Goal: Information Seeking & Learning: Learn about a topic

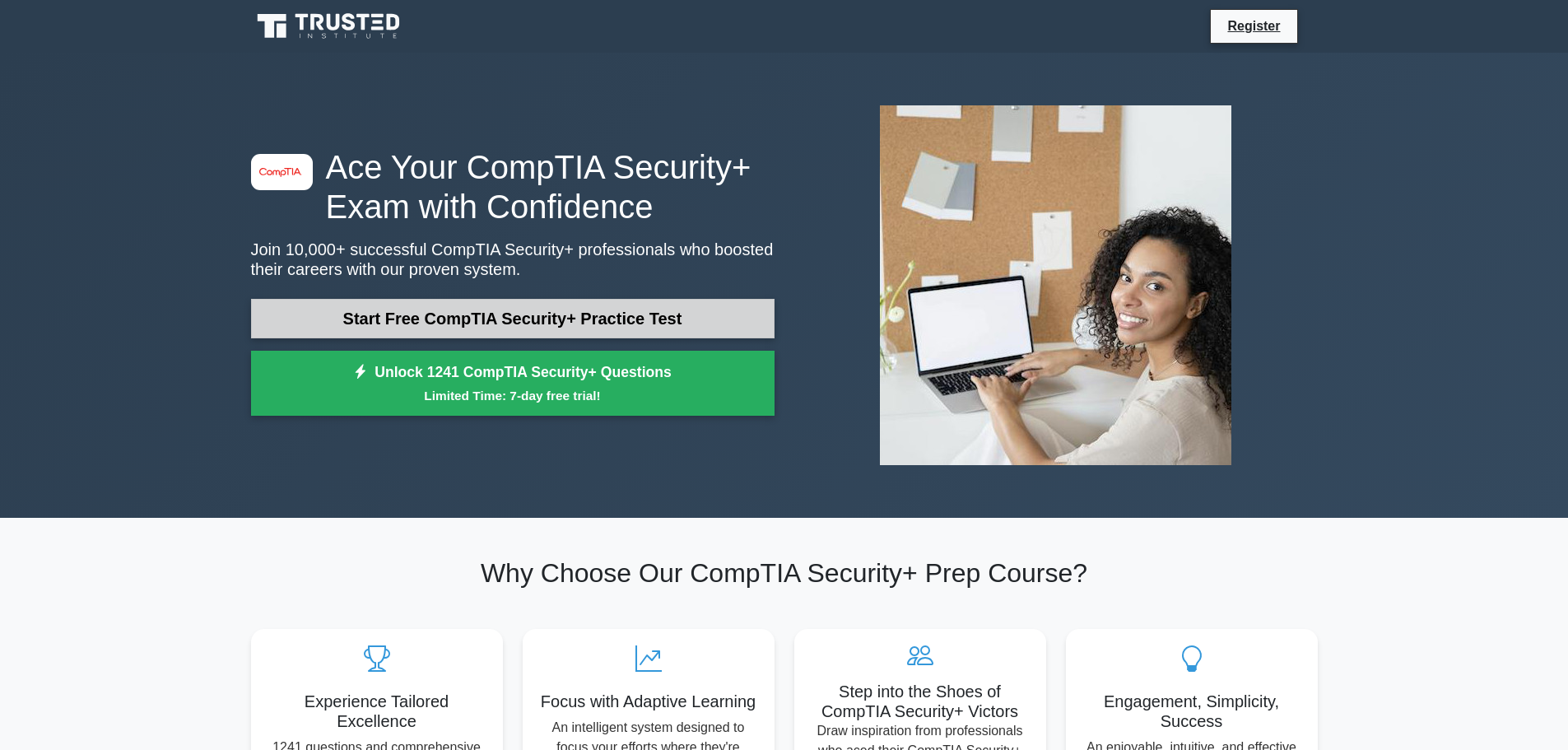
click at [418, 310] on link "Start Free CompTIA Security+ Practice Test" at bounding box center [513, 319] width 524 height 40
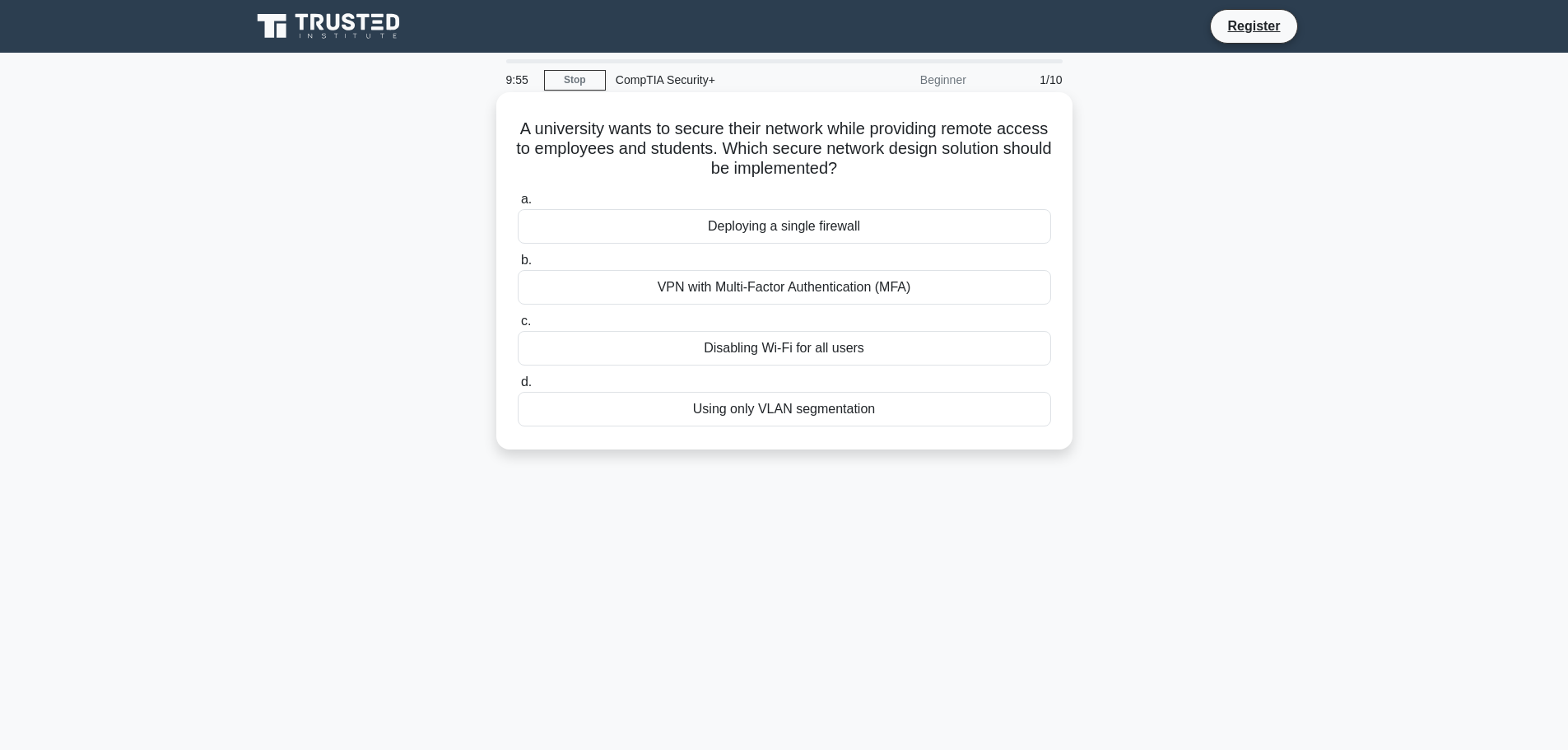
click at [797, 289] on div "VPN with Multi-Factor Authentication (MFA)" at bounding box center [784, 287] width 533 height 34
click at [518, 266] on input "b. VPN with Multi-Factor Authentication (MFA)" at bounding box center [518, 260] width 0 height 10
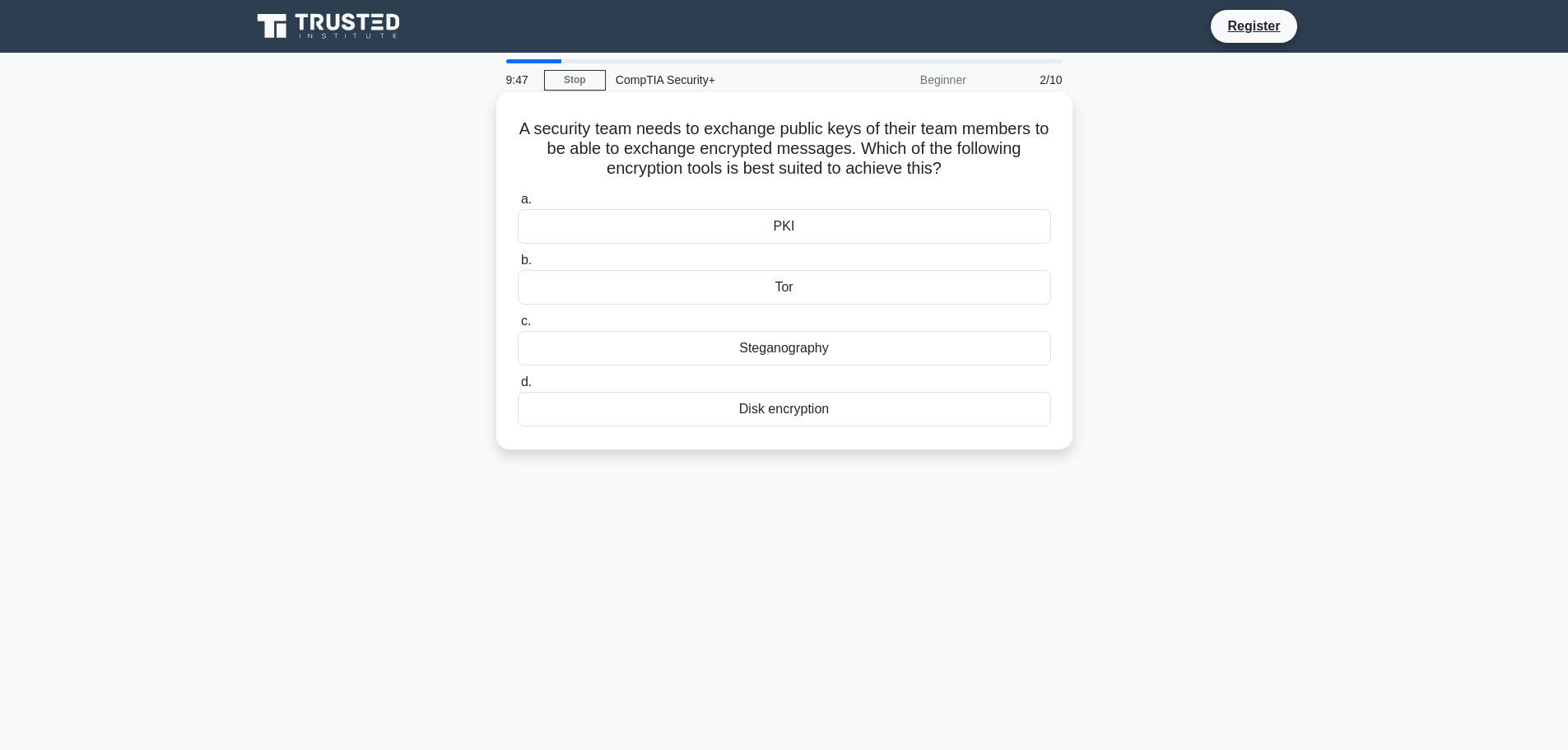
click at [821, 223] on div "PKI" at bounding box center [784, 226] width 533 height 34
click at [518, 205] on input "a. PKI" at bounding box center [518, 199] width 0 height 10
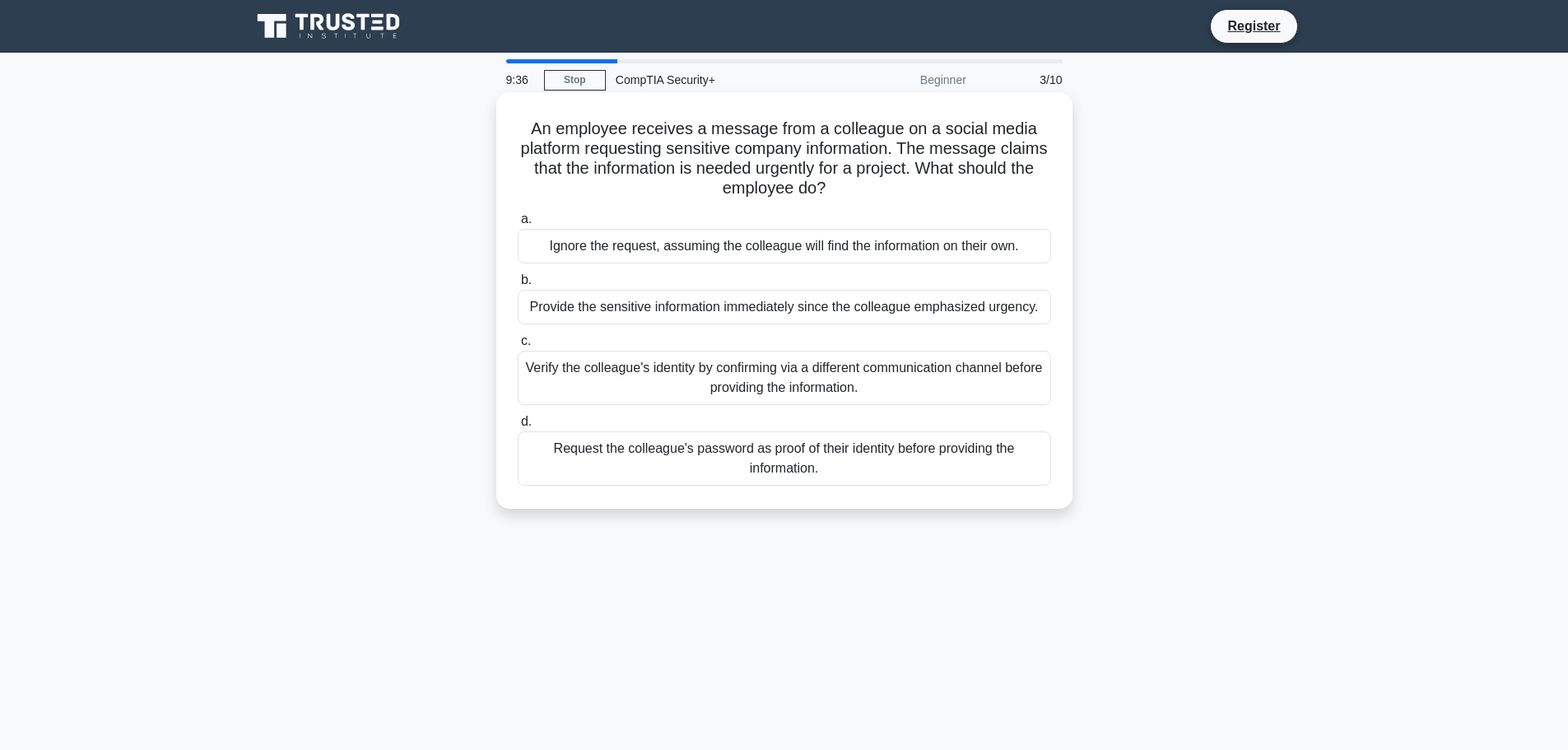
click at [930, 370] on div "Verify the colleague's identity by confirming via a different communication cha…" at bounding box center [784, 377] width 533 height 54
click at [518, 347] on input "c. Verify the colleague's identity by confirming via a different communication …" at bounding box center [518, 341] width 0 height 10
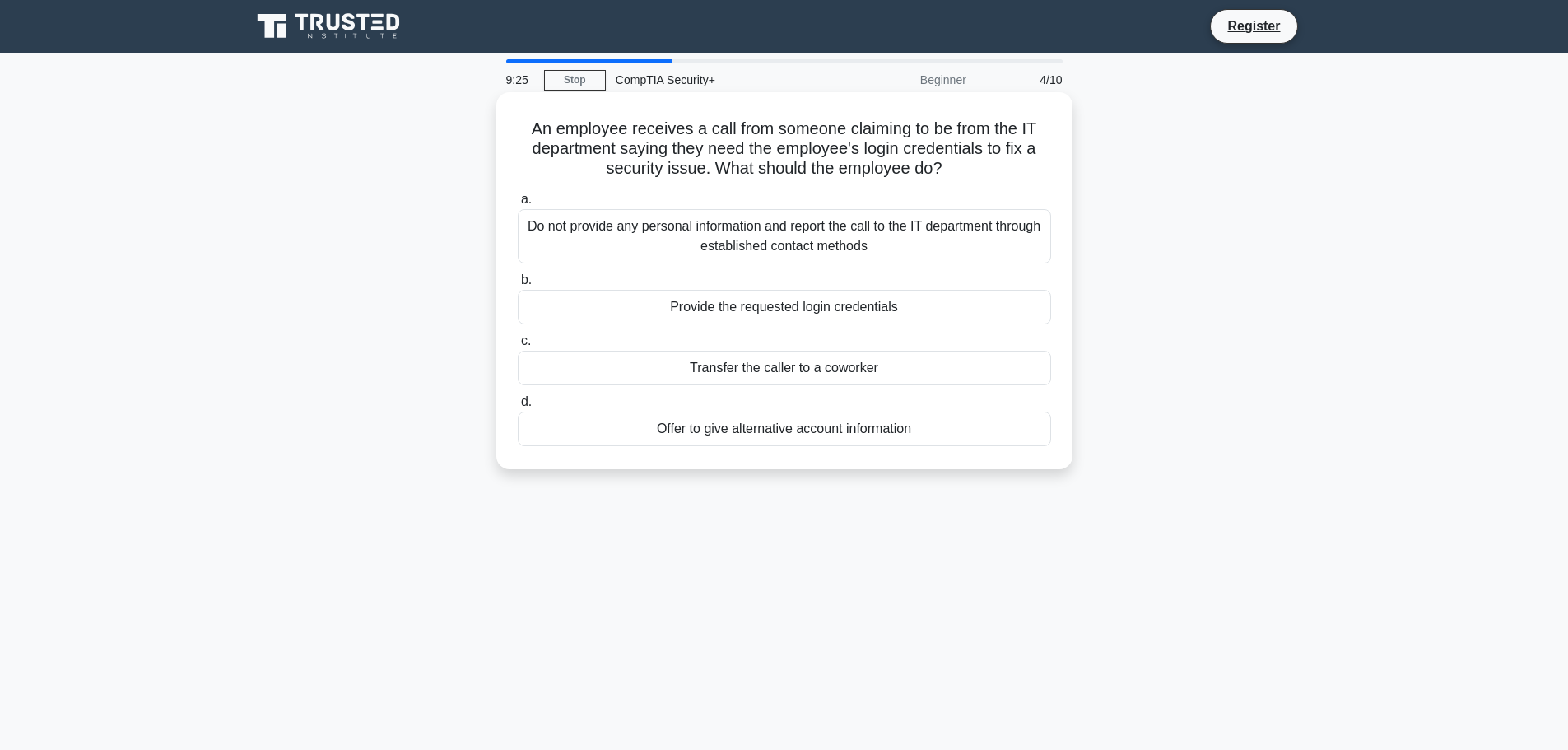
click at [807, 229] on div "Do not provide any personal information and report the call to the IT departmen…" at bounding box center [784, 235] width 533 height 54
click at [518, 205] on input "a. Do not provide any personal information and report the call to the IT depart…" at bounding box center [518, 199] width 0 height 10
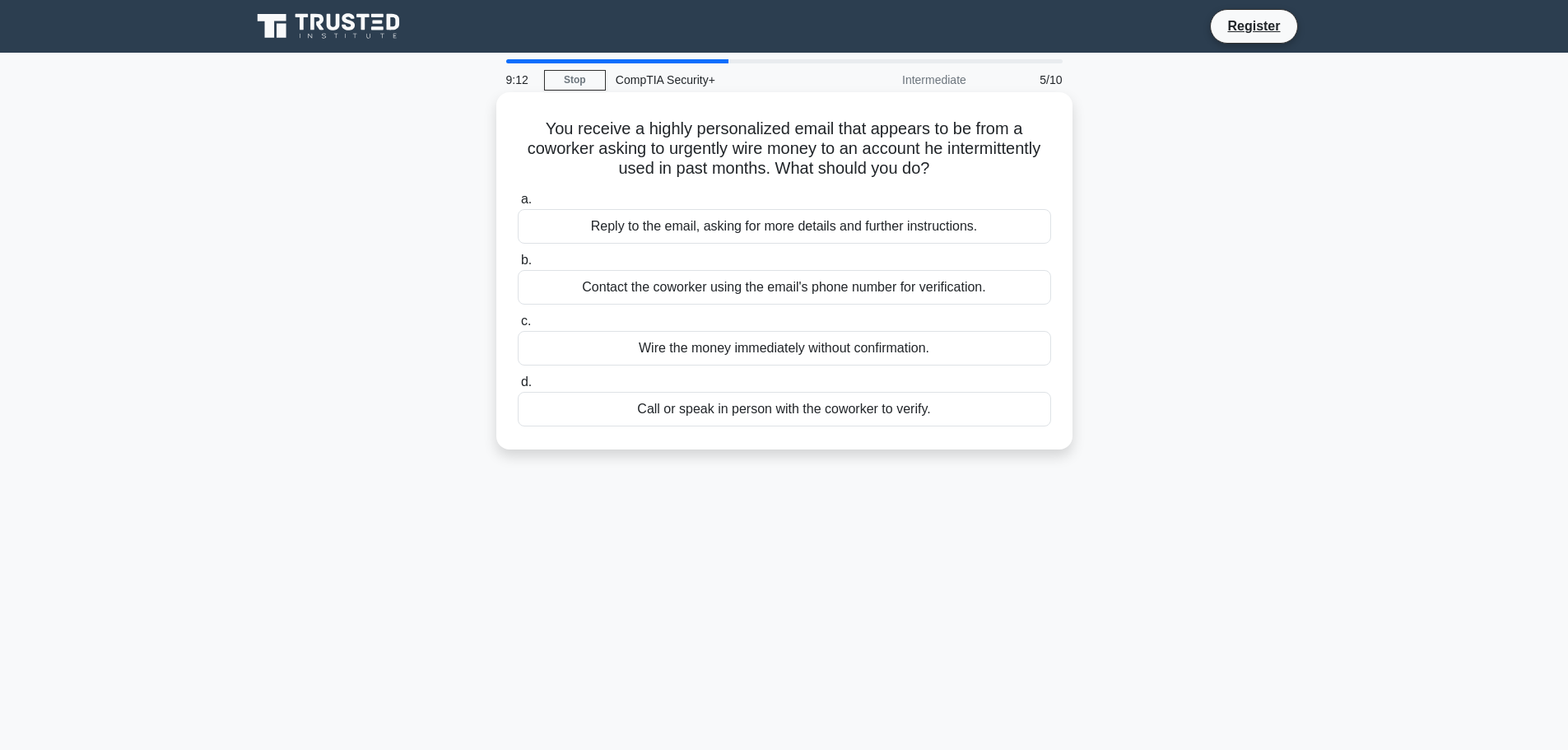
click at [829, 415] on div "Call or speak in person with the coworker to verify." at bounding box center [784, 409] width 533 height 34
click at [518, 388] on input "d. Call or speak in person with the coworker to verify." at bounding box center [518, 382] width 0 height 10
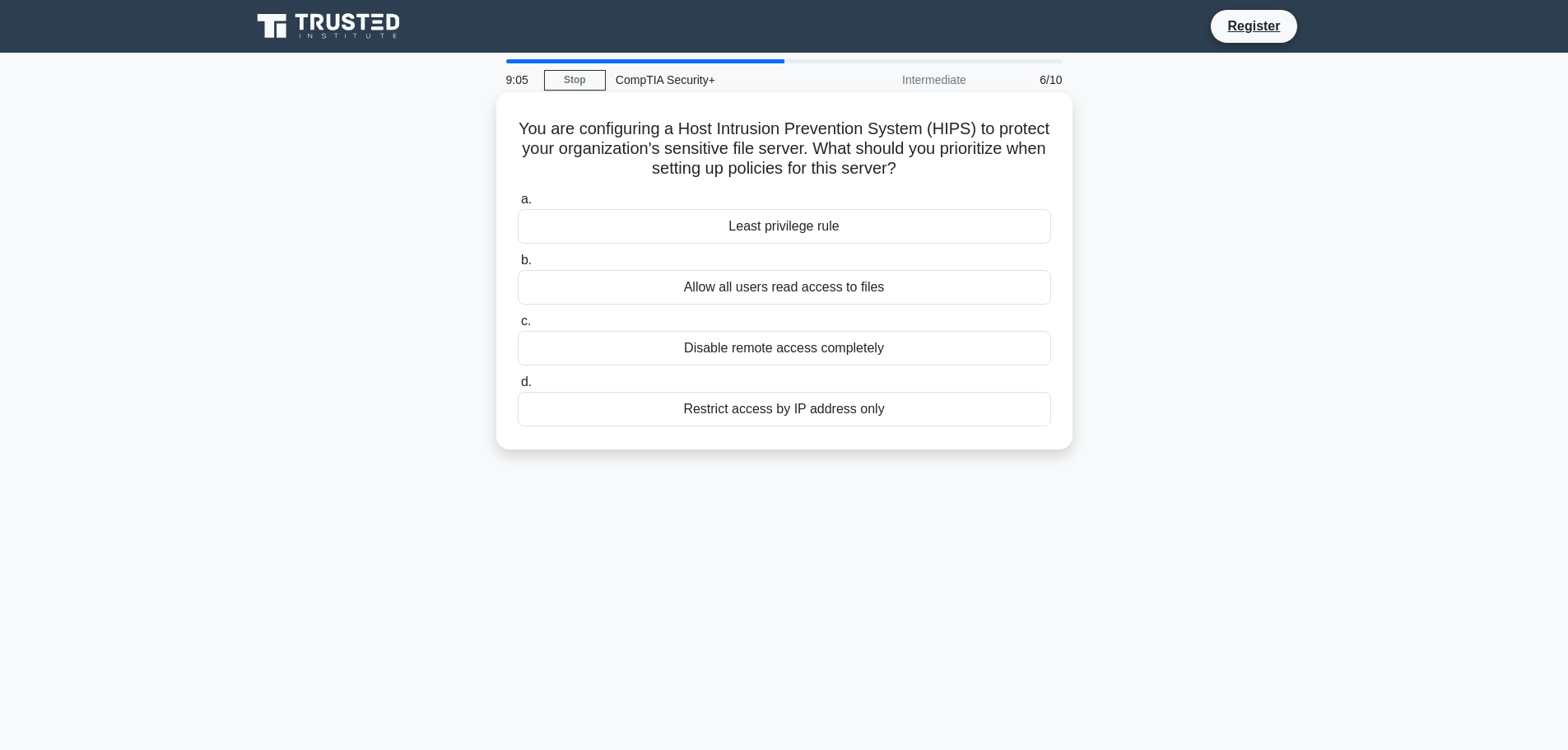
click at [844, 221] on div "Least privilege rule" at bounding box center [784, 226] width 533 height 34
click at [518, 205] on input "a. Least privilege rule" at bounding box center [518, 199] width 0 height 10
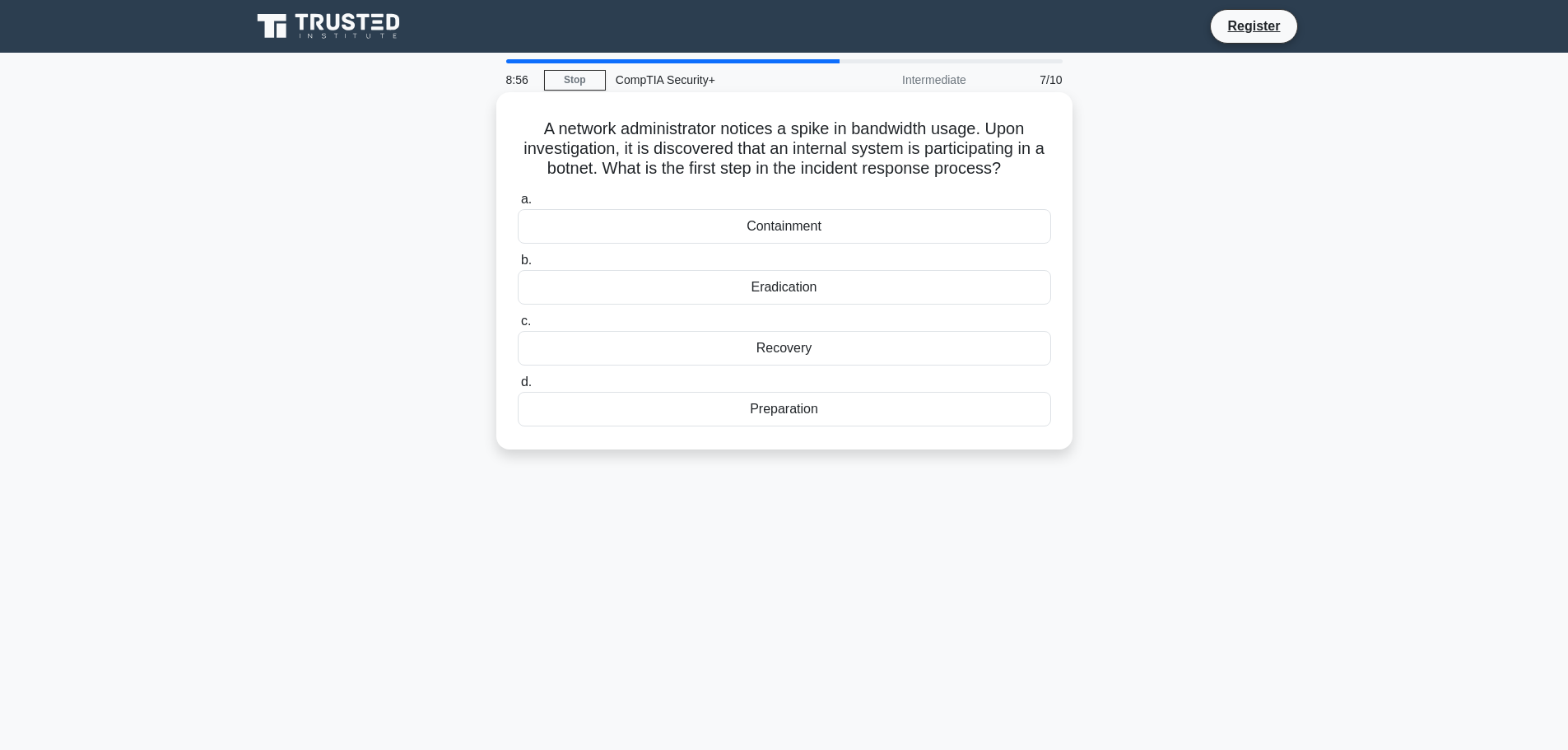
click at [830, 231] on div "Containment" at bounding box center [784, 226] width 533 height 34
click at [518, 205] on input "a. Containment" at bounding box center [518, 199] width 0 height 10
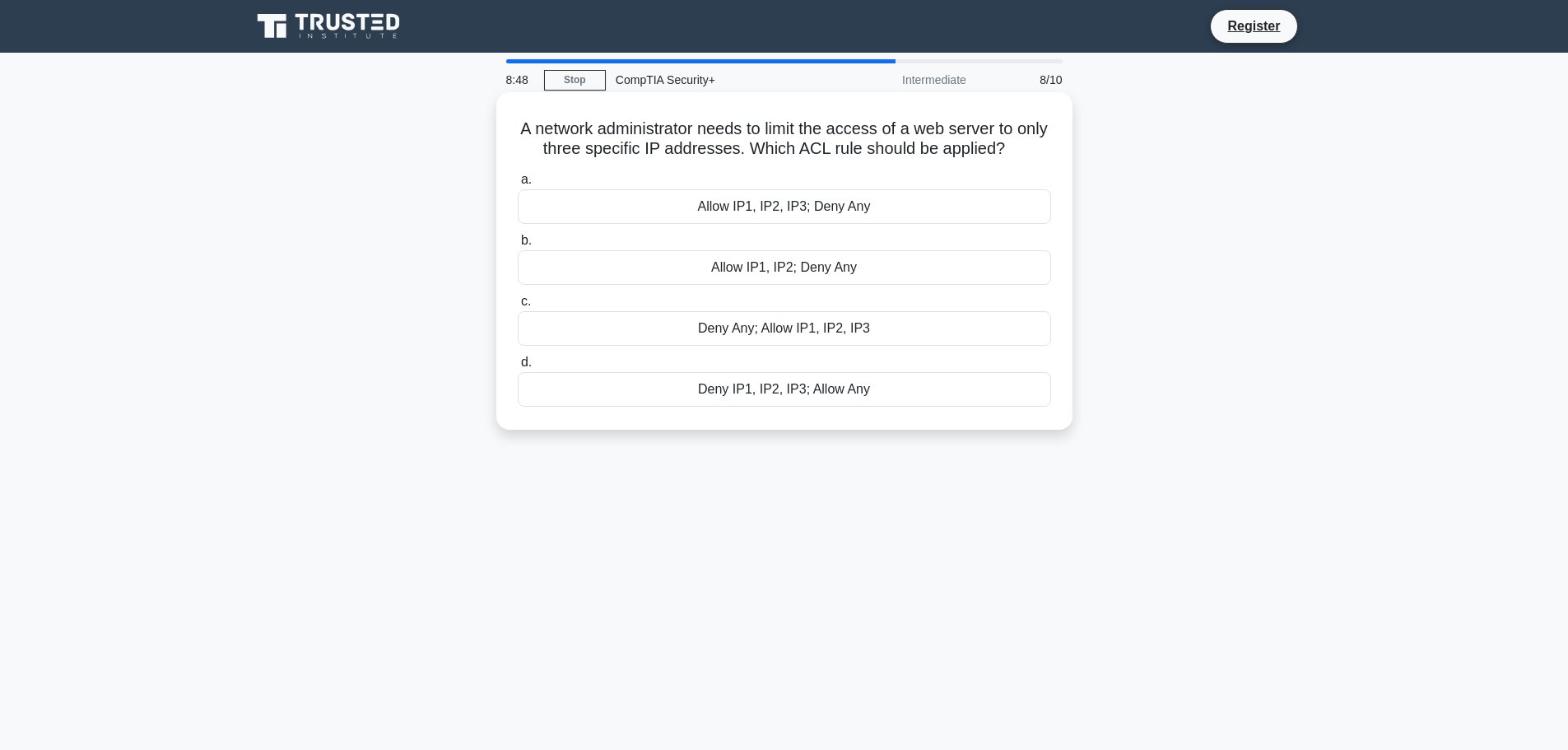
click at [832, 332] on div "Deny Any; Allow IP1, IP2, IP3" at bounding box center [784, 328] width 533 height 34
click at [518, 308] on input "c. Deny Any; Allow IP1, IP2, IP3" at bounding box center [518, 302] width 0 height 10
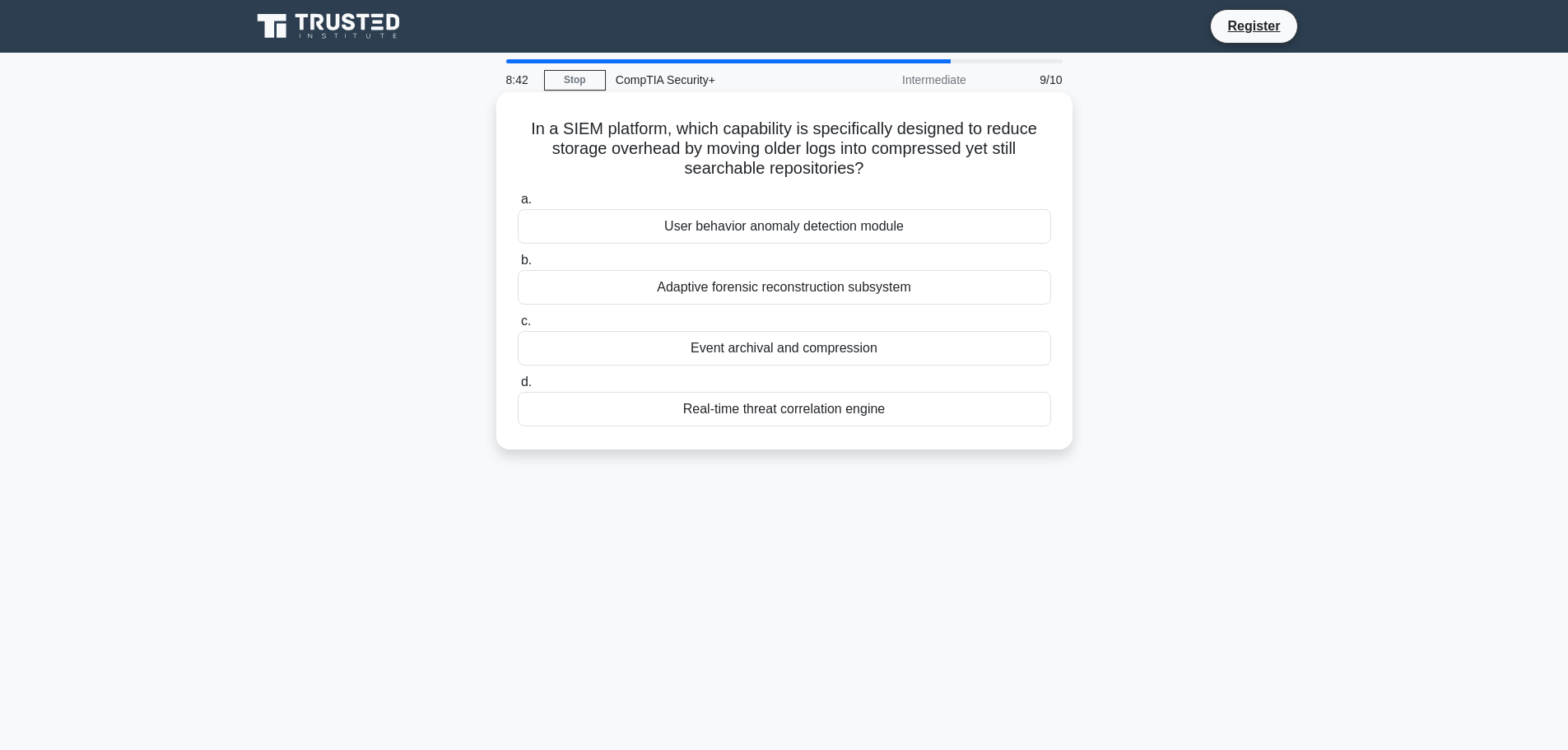
click at [850, 348] on div "Event archival and compression" at bounding box center [784, 348] width 533 height 34
click at [518, 327] on input "c. Event archival and compression" at bounding box center [518, 321] width 0 height 10
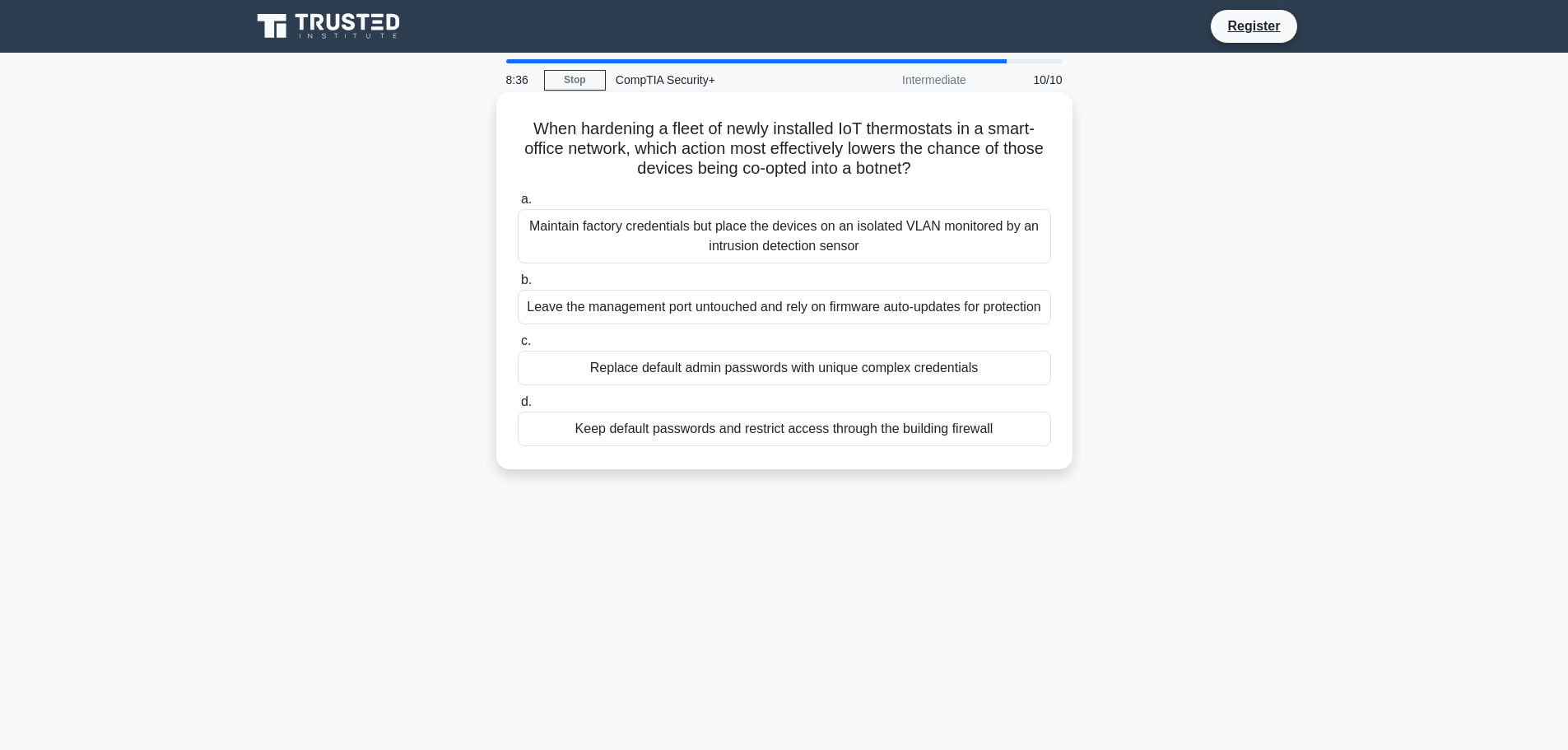
click at [861, 385] on div "Replace default admin passwords with unique complex credentials" at bounding box center [784, 368] width 533 height 34
click at [518, 347] on input "c. Replace default admin passwords with unique complex credentials" at bounding box center [518, 341] width 0 height 10
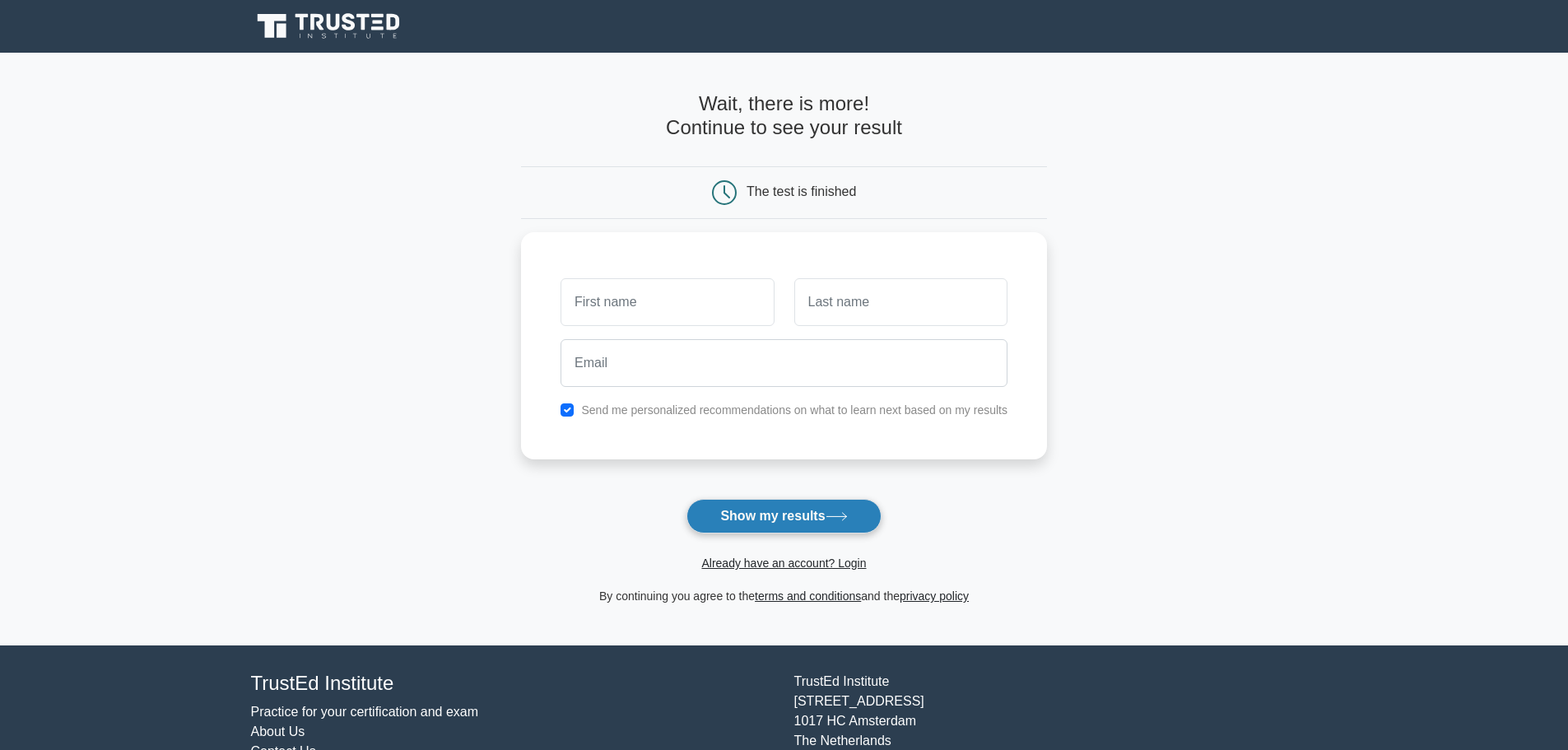
click at [848, 521] on icon at bounding box center [836, 516] width 22 height 9
click at [769, 482] on form "Wait, there is more! Continue to see your result The test is finished and the" at bounding box center [784, 349] width 526 height 514
click at [773, 506] on button "Show my results" at bounding box center [783, 516] width 194 height 34
click at [805, 237] on div "Send me personalized recommendations on what to learn next based on my results" at bounding box center [784, 342] width 526 height 228
